Goal: Transaction & Acquisition: Purchase product/service

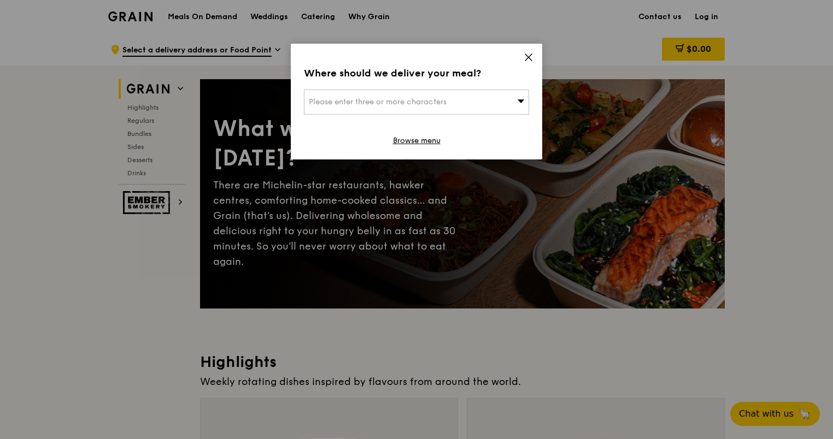
click at [528, 58] on icon at bounding box center [528, 57] width 7 height 7
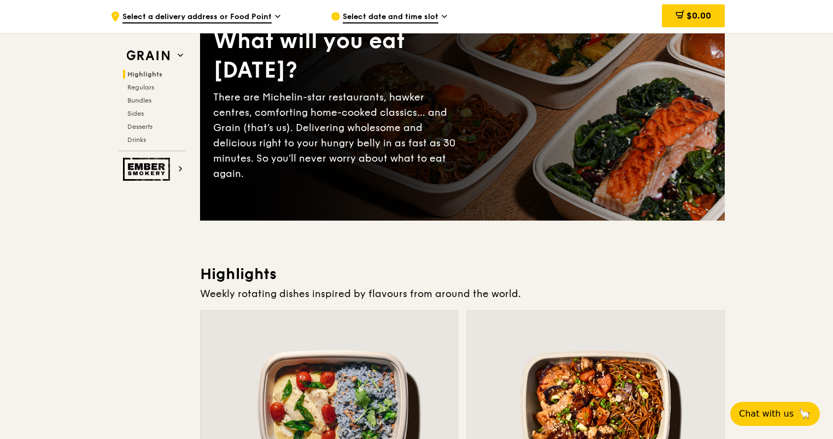
scroll to position [219, 0]
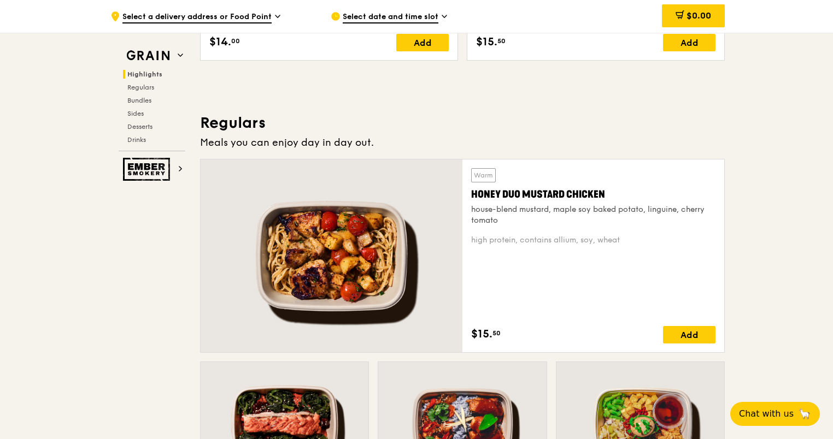
scroll to position [656, 0]
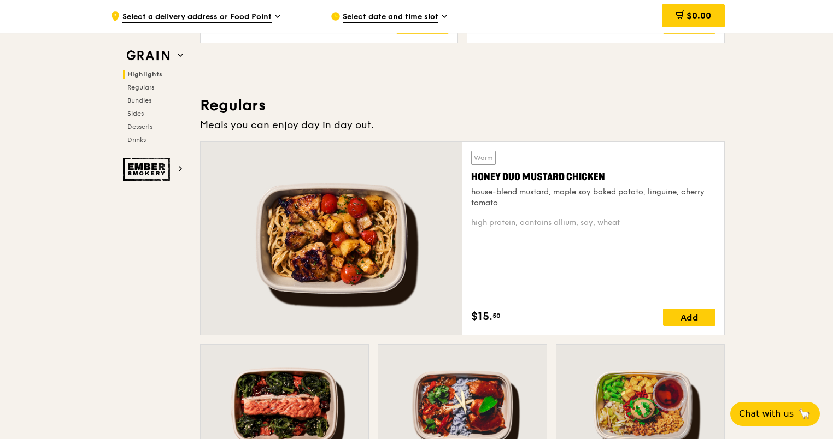
click at [348, 231] on div at bounding box center [332, 238] width 262 height 193
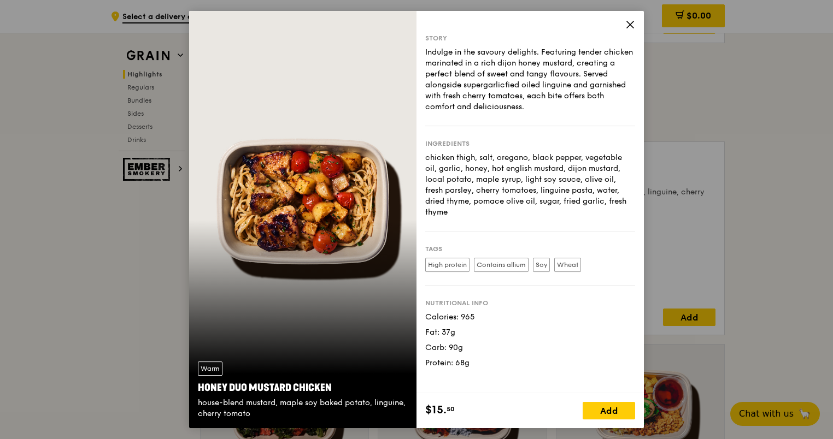
click at [632, 24] on icon at bounding box center [630, 25] width 10 height 10
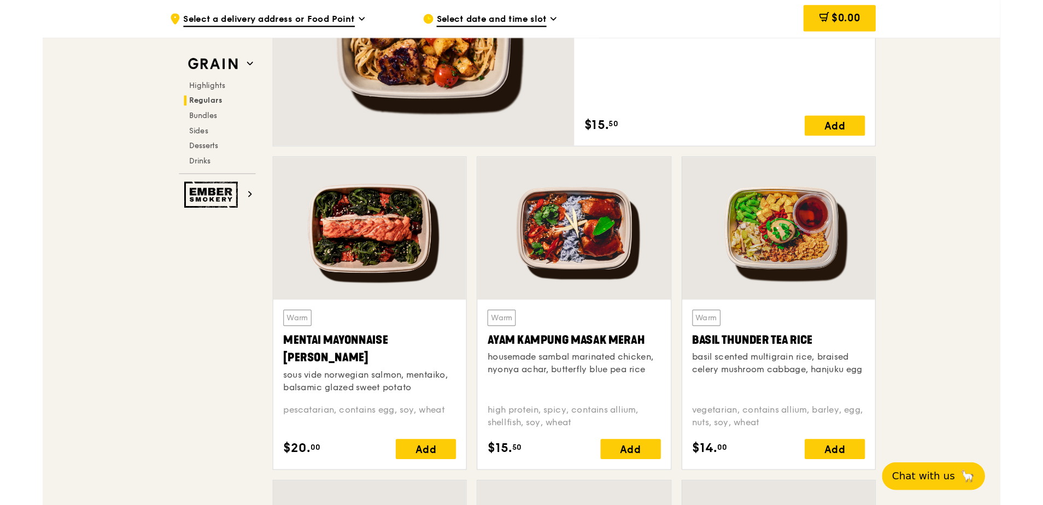
scroll to position [875, 0]
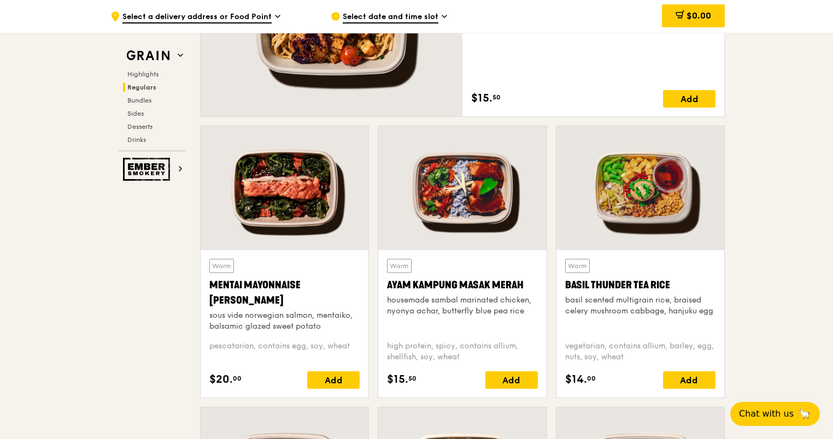
click at [296, 192] on div at bounding box center [285, 188] width 168 height 124
click at [356, 109] on div at bounding box center [332, 19] width 262 height 193
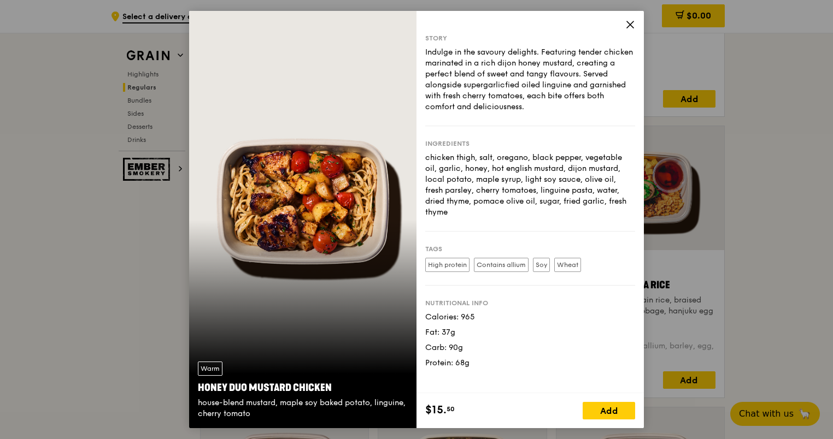
click at [628, 24] on icon at bounding box center [630, 25] width 10 height 10
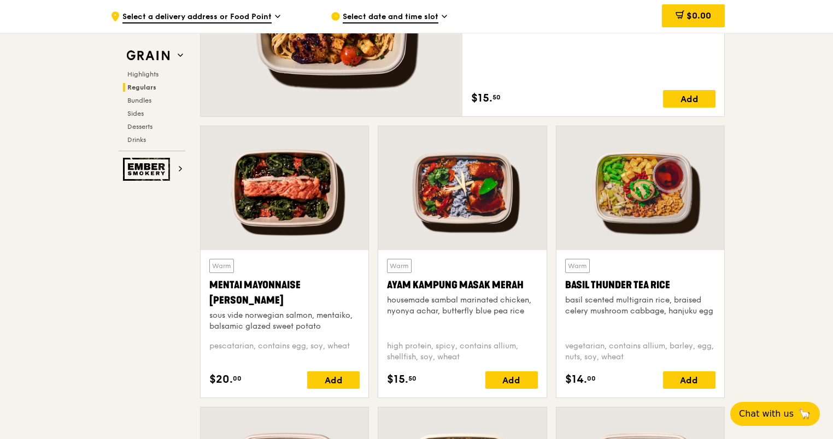
click at [433, 204] on div at bounding box center [462, 188] width 168 height 124
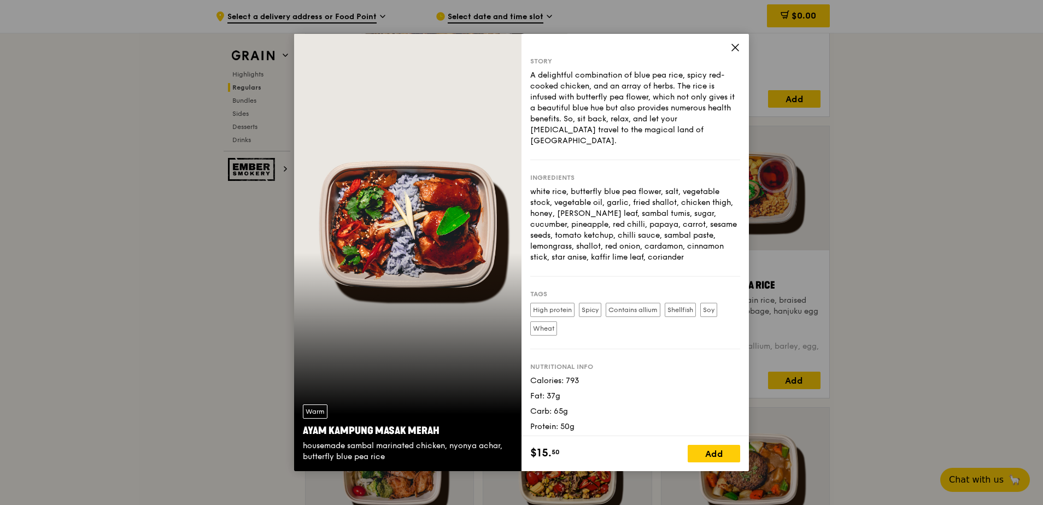
click at [735, 47] on icon at bounding box center [735, 47] width 7 height 7
